Goal: Book appointment/travel/reservation

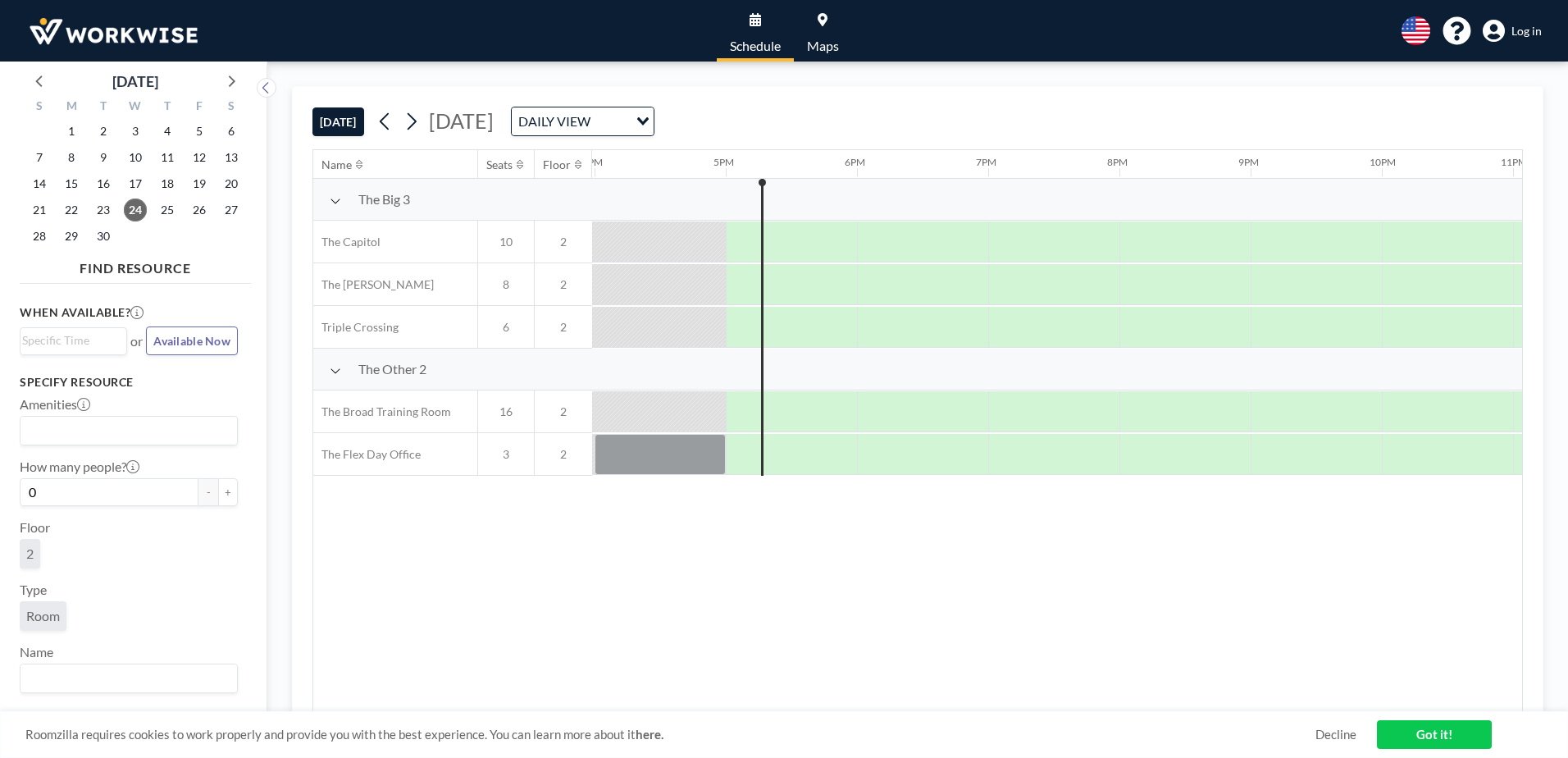
scroll to position [0, 2100]
click at [1419, 724] on link "Got it!" at bounding box center [1435, 734] width 115 height 29
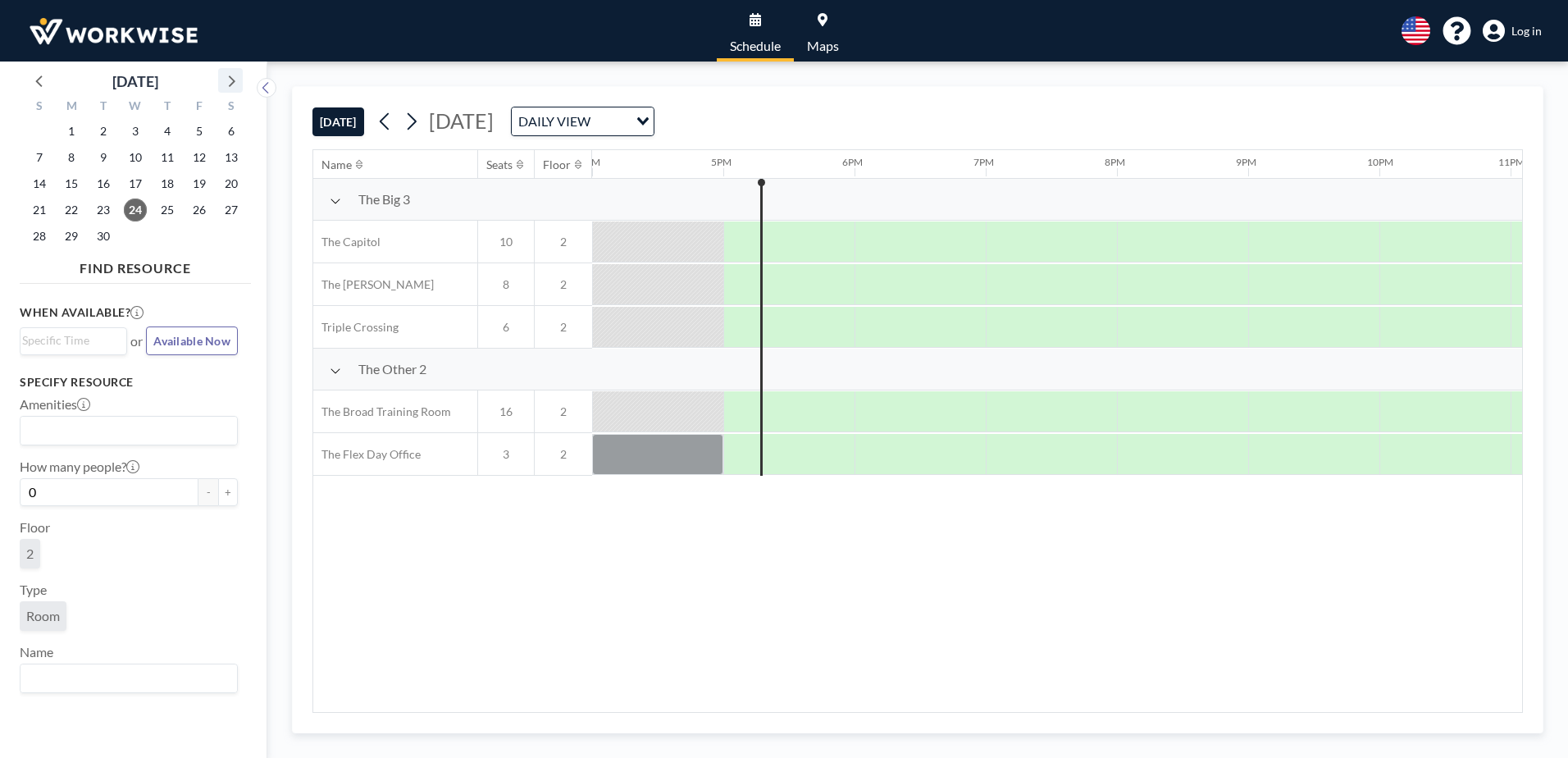
click at [234, 78] on icon at bounding box center [230, 80] width 21 height 21
click at [136, 153] on span "8" at bounding box center [135, 157] width 23 height 23
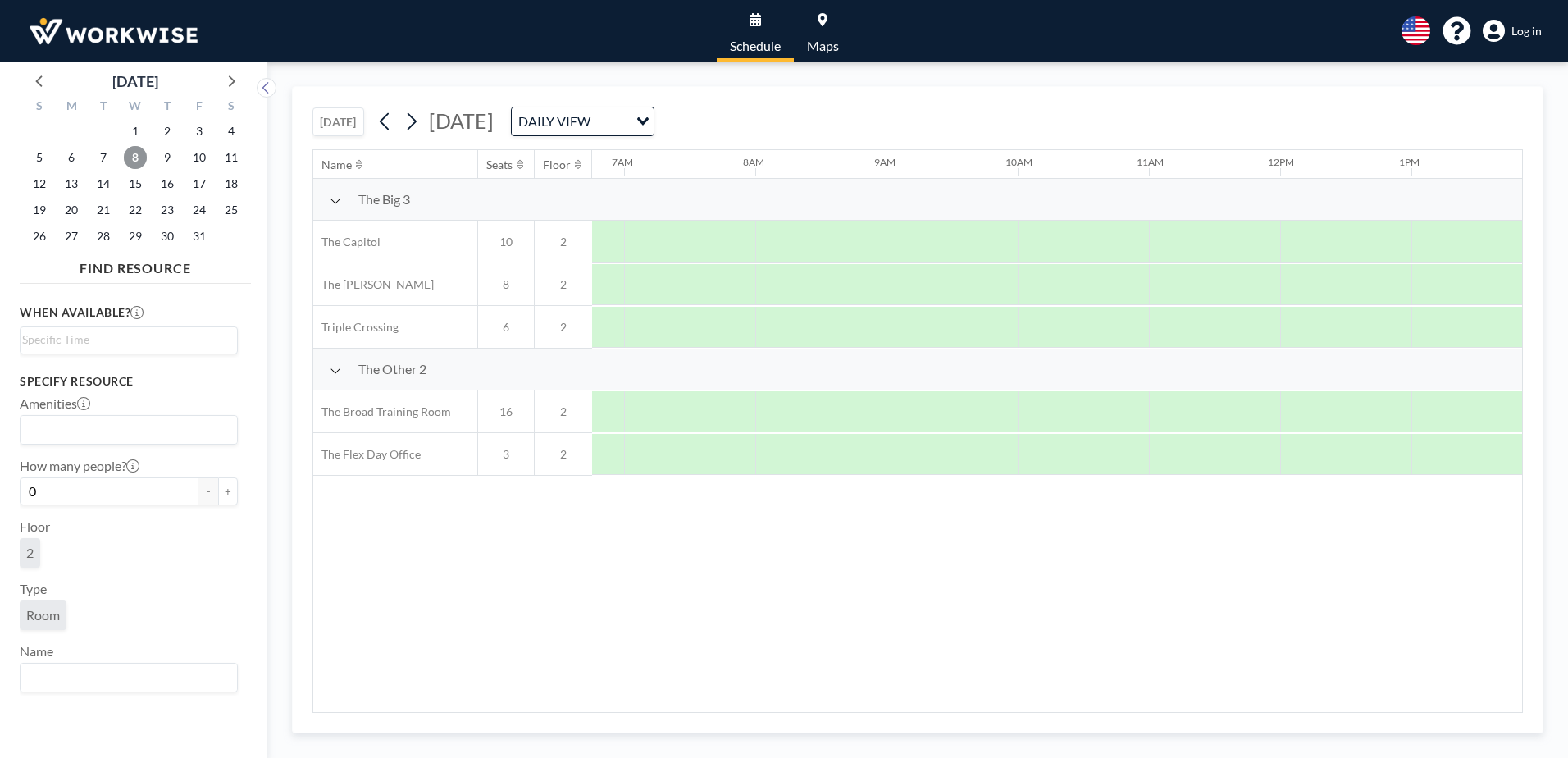
scroll to position [0, 919]
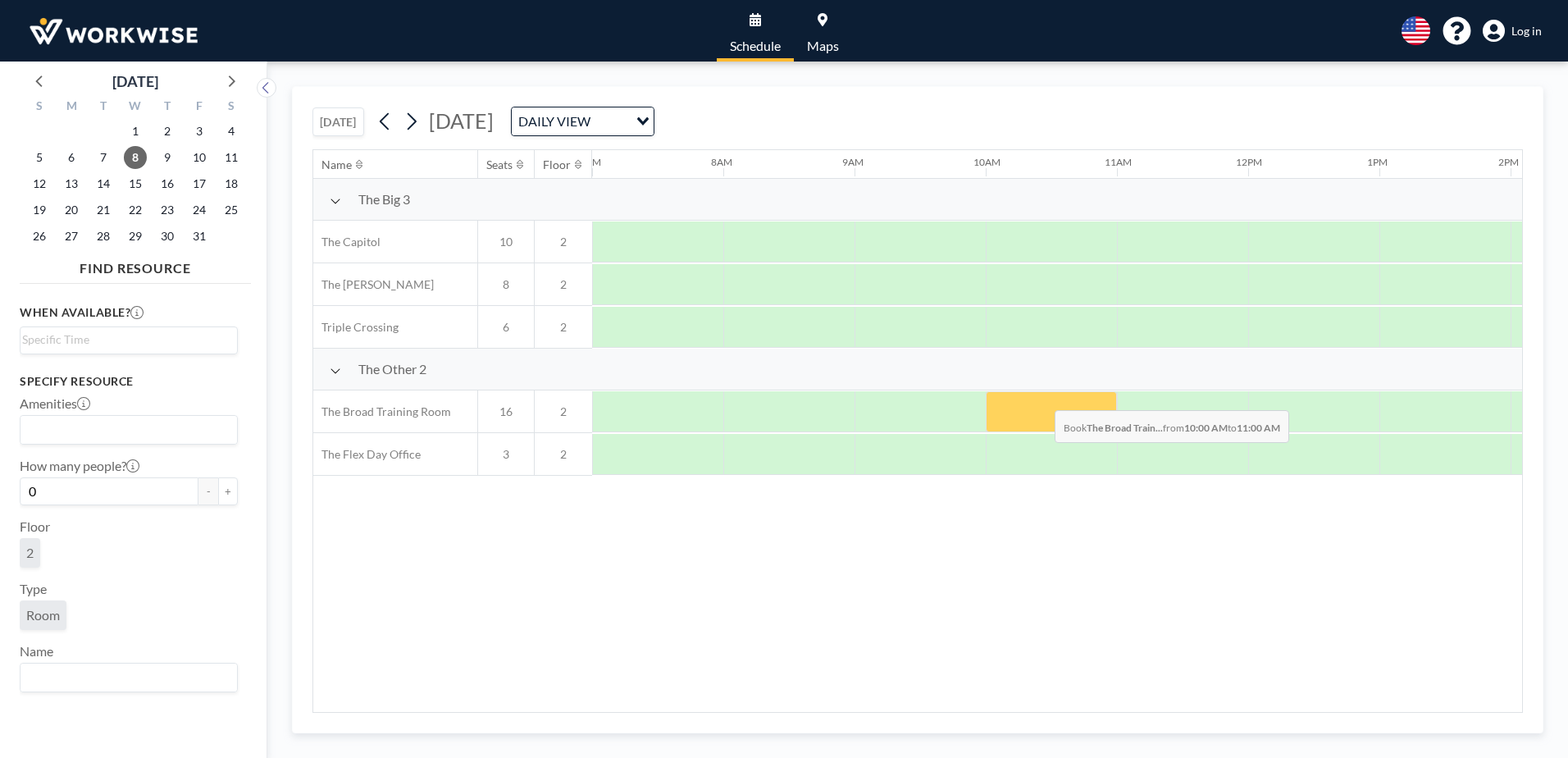
drag, startPoint x: 1030, startPoint y: 406, endPoint x: 1043, endPoint y: 399, distance: 14.8
click at [1043, 399] on div at bounding box center [1052, 411] width 132 height 41
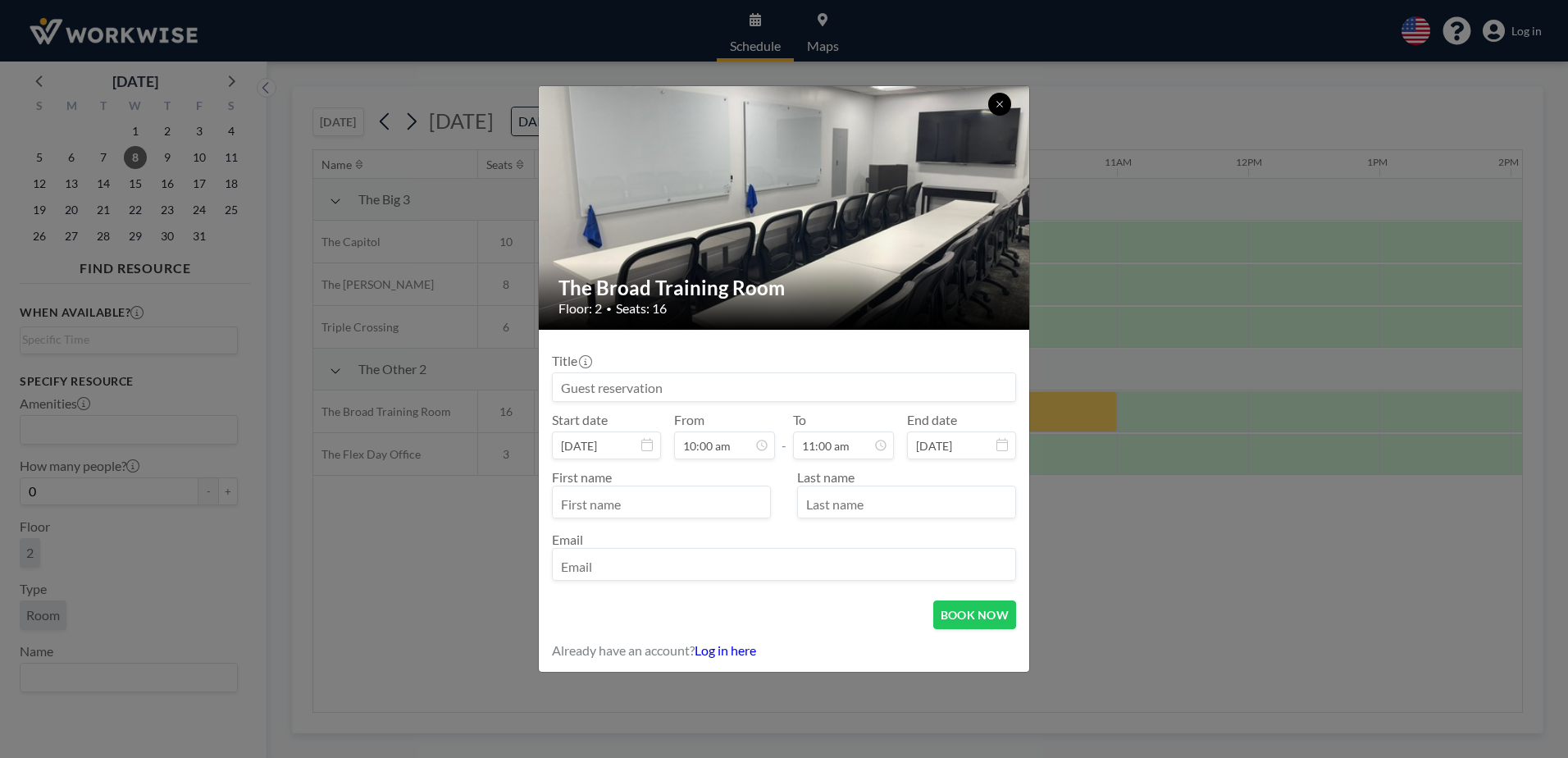
click at [1004, 99] on button at bounding box center [1000, 104] width 23 height 23
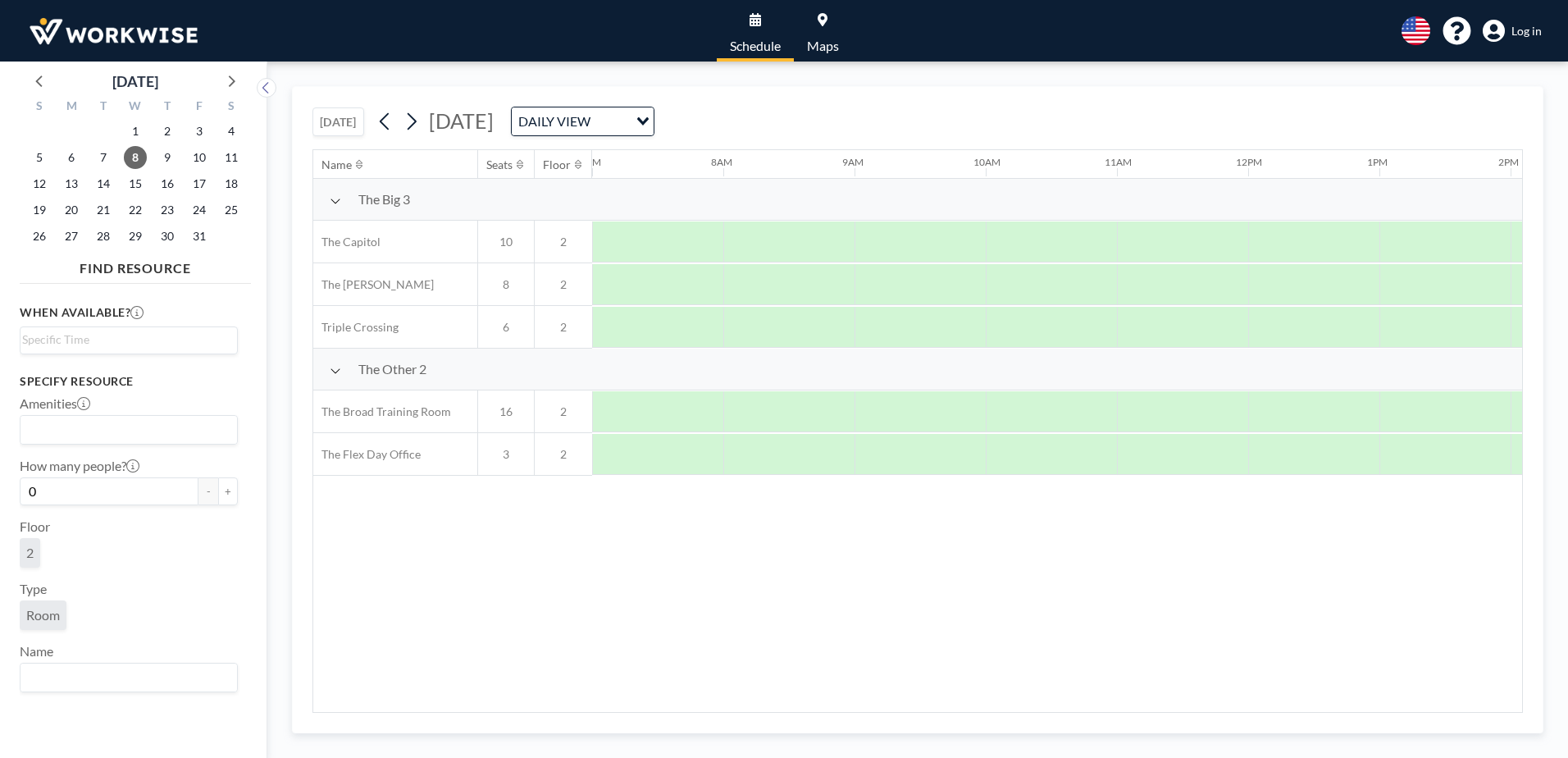
drag, startPoint x: 1110, startPoint y: 539, endPoint x: 1043, endPoint y: 536, distance: 67.1
click at [1043, 536] on div "Name Seats Floor 12AM 1AM 2AM 3AM 4AM 5AM 6AM 7AM 8AM 9AM 10AM 11AM 12PM 1PM 2P…" at bounding box center [917, 431] width 1209 height 562
click at [1401, 314] on div at bounding box center [1446, 327] width 132 height 41
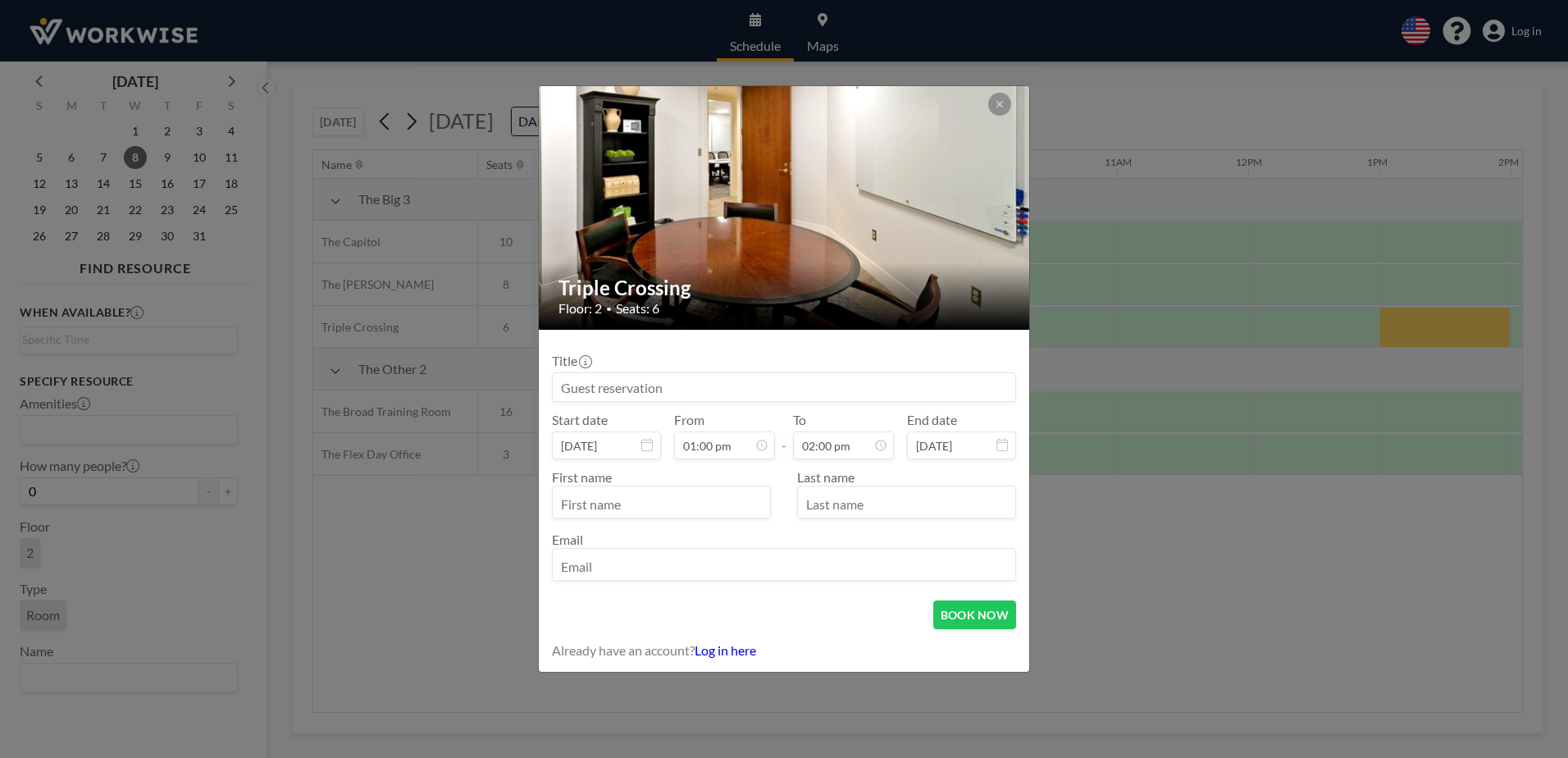
click at [677, 384] on input at bounding box center [784, 386] width 462 height 28
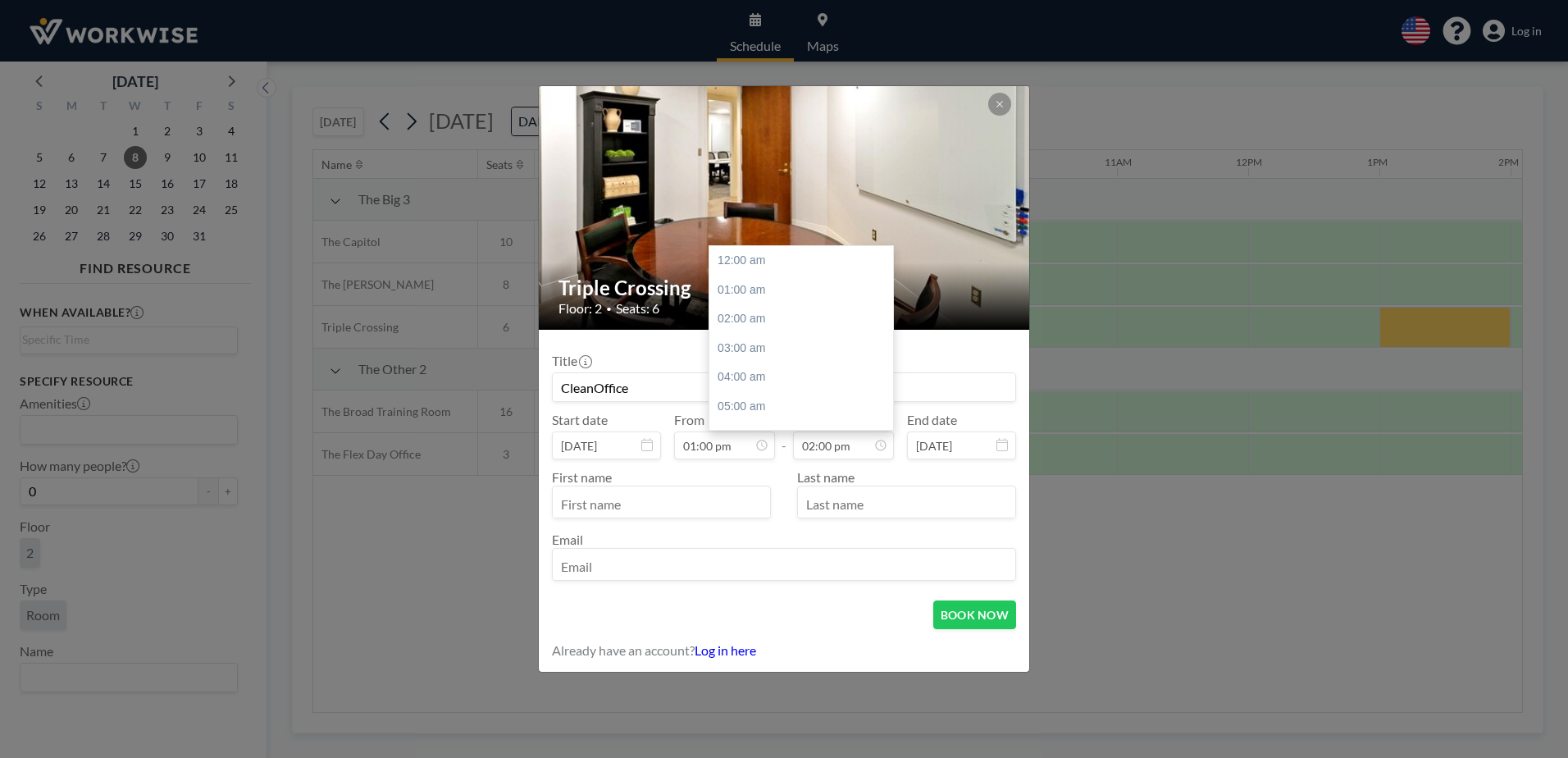
scroll to position [408, 0]
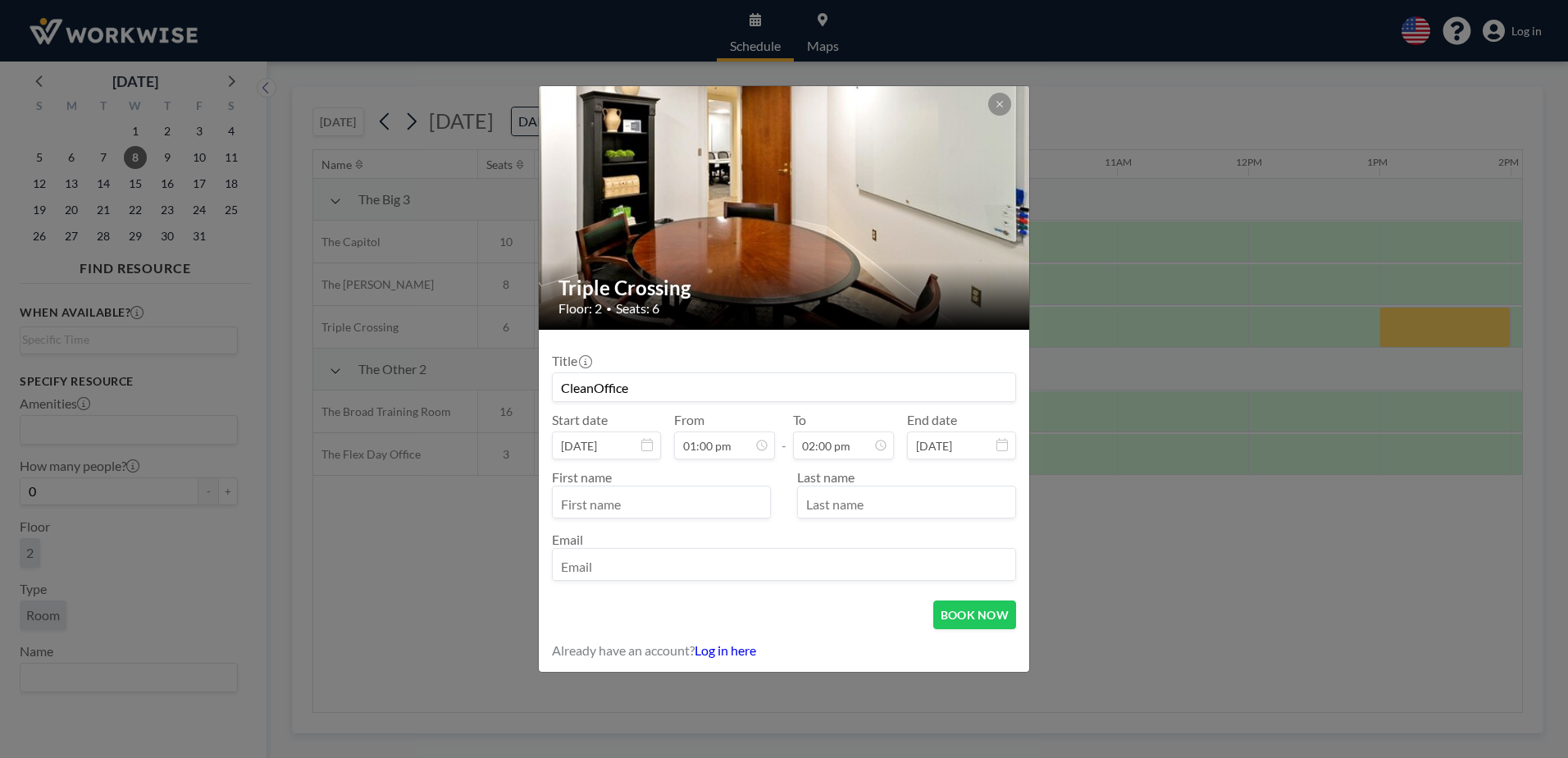
type input "CleanOffice"
drag, startPoint x: 649, startPoint y: 500, endPoint x: 557, endPoint y: 504, distance: 92.1
click at [557, 504] on input "text" at bounding box center [661, 503] width 218 height 28
type input "[PERSON_NAME]"
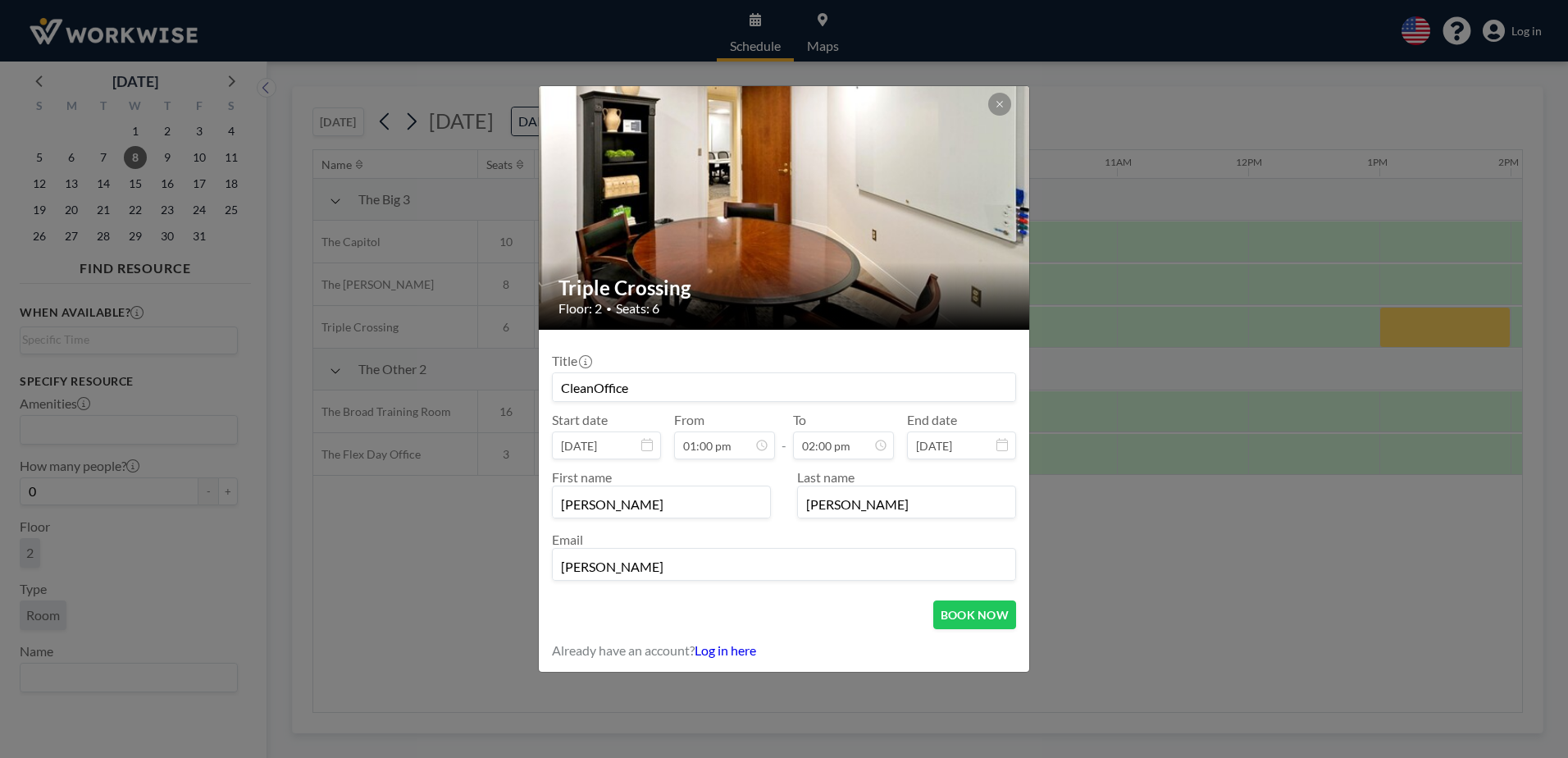
type input "[PERSON_NAME][EMAIL_ADDRESS][DOMAIN_NAME]"
click at [973, 610] on button "BOOK NOW" at bounding box center [975, 615] width 83 height 29
